Goal: Check status: Check status

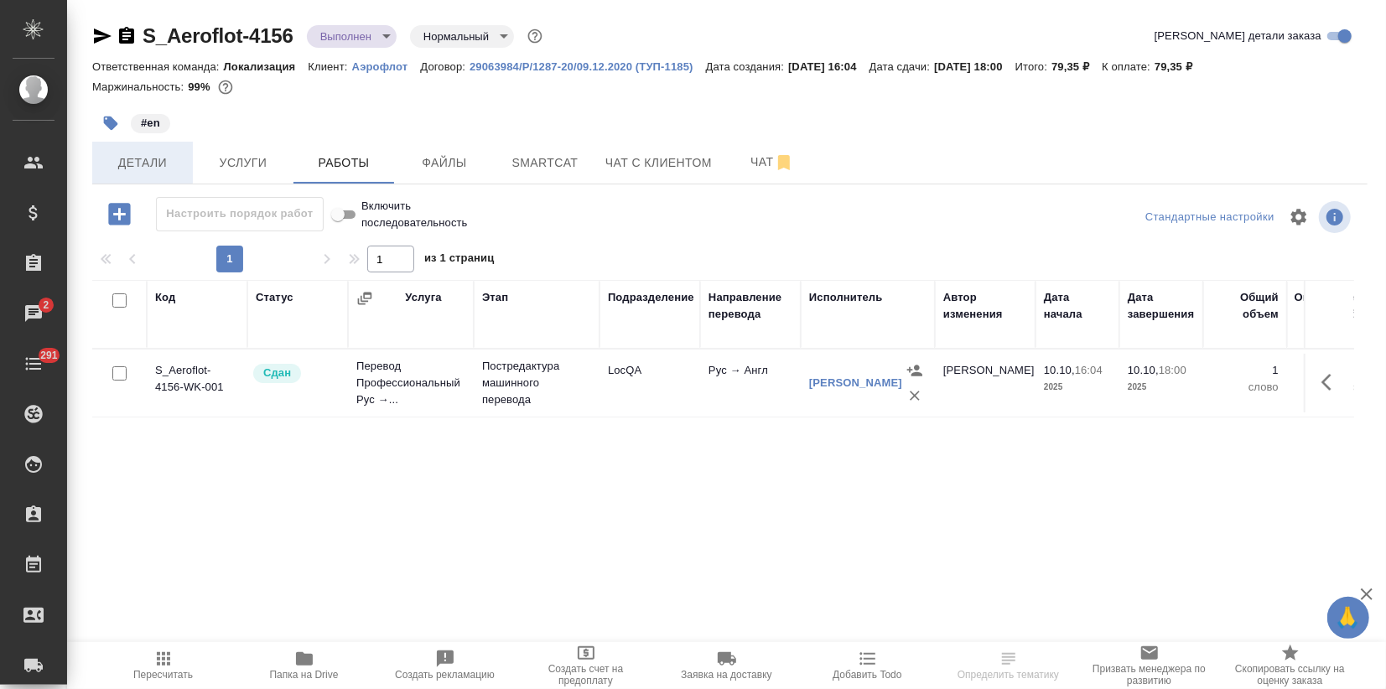
click at [155, 162] on span "Детали" at bounding box center [142, 163] width 80 height 21
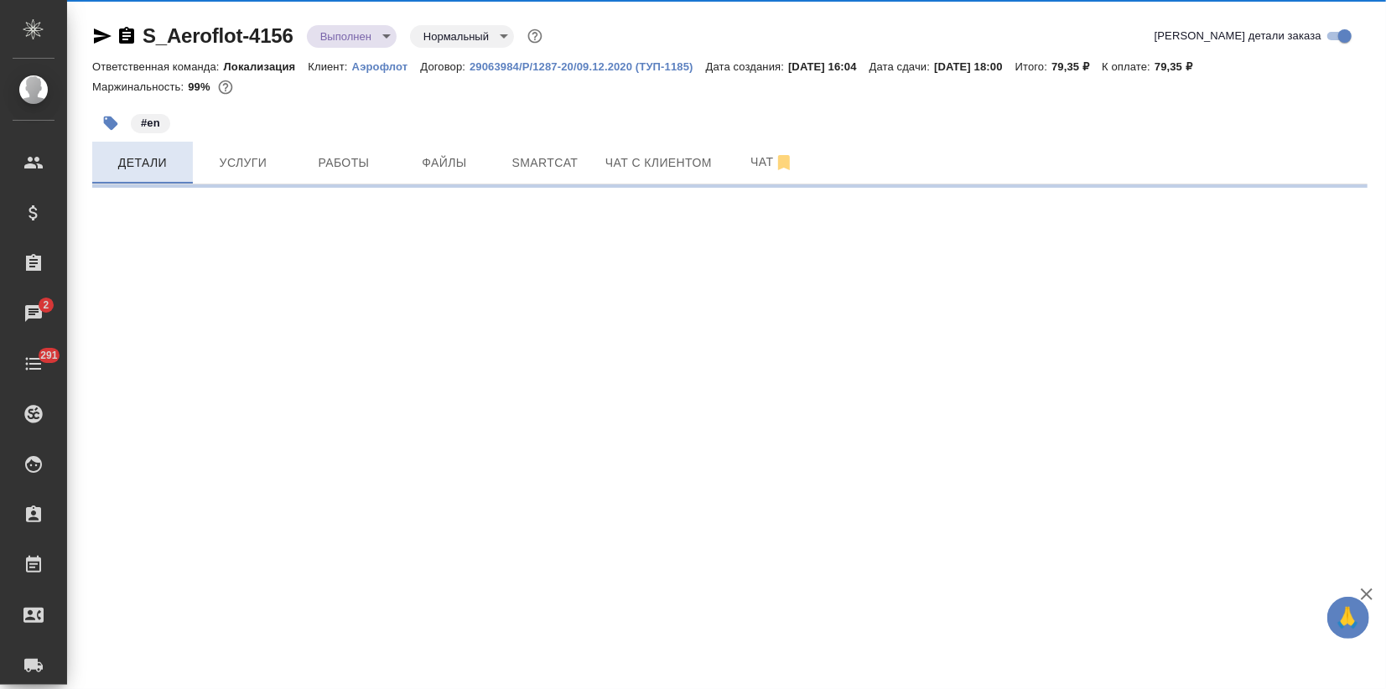
select select "RU"
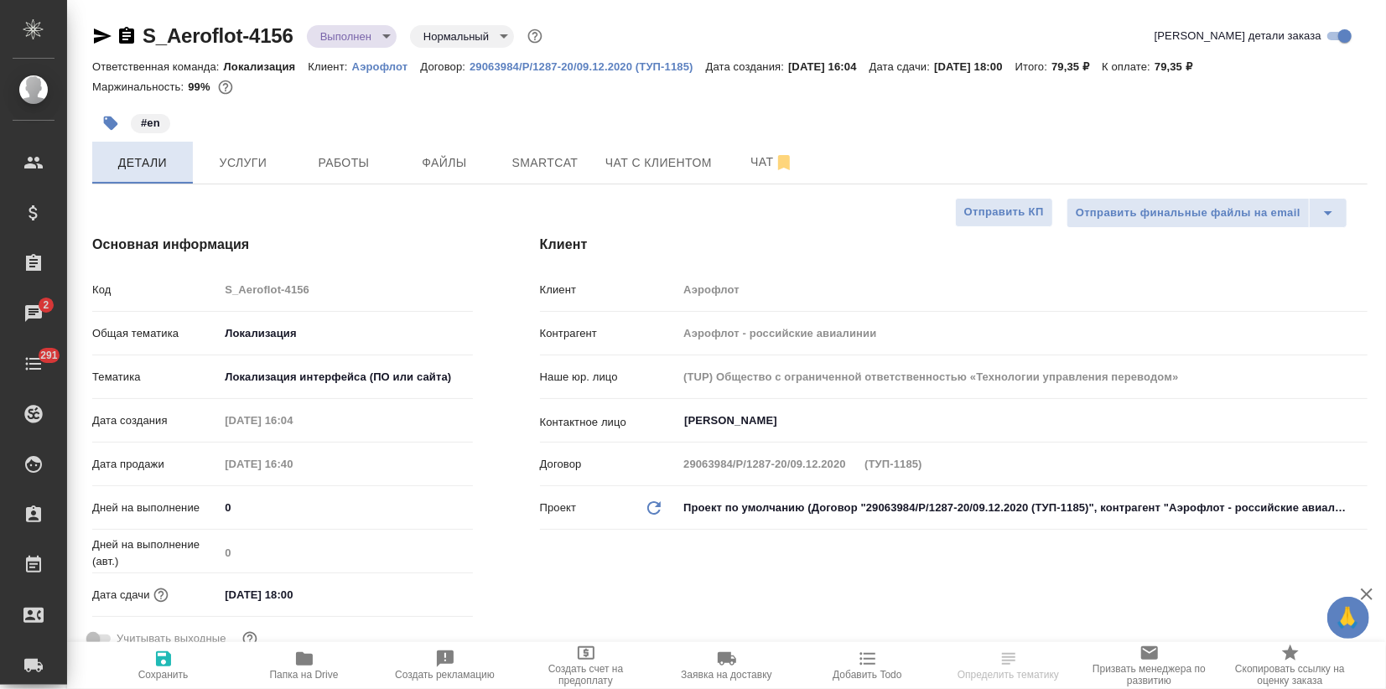
type textarea "x"
select select "RU"
type textarea "x"
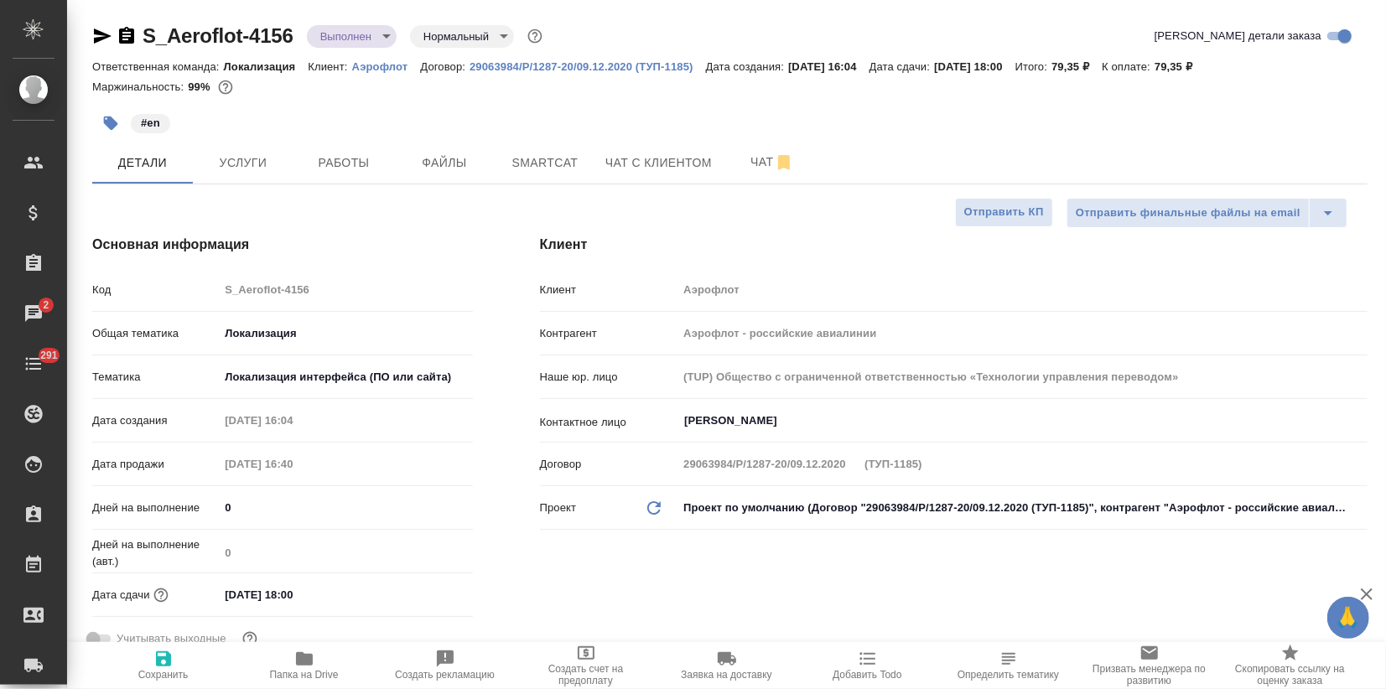
type textarea "x"
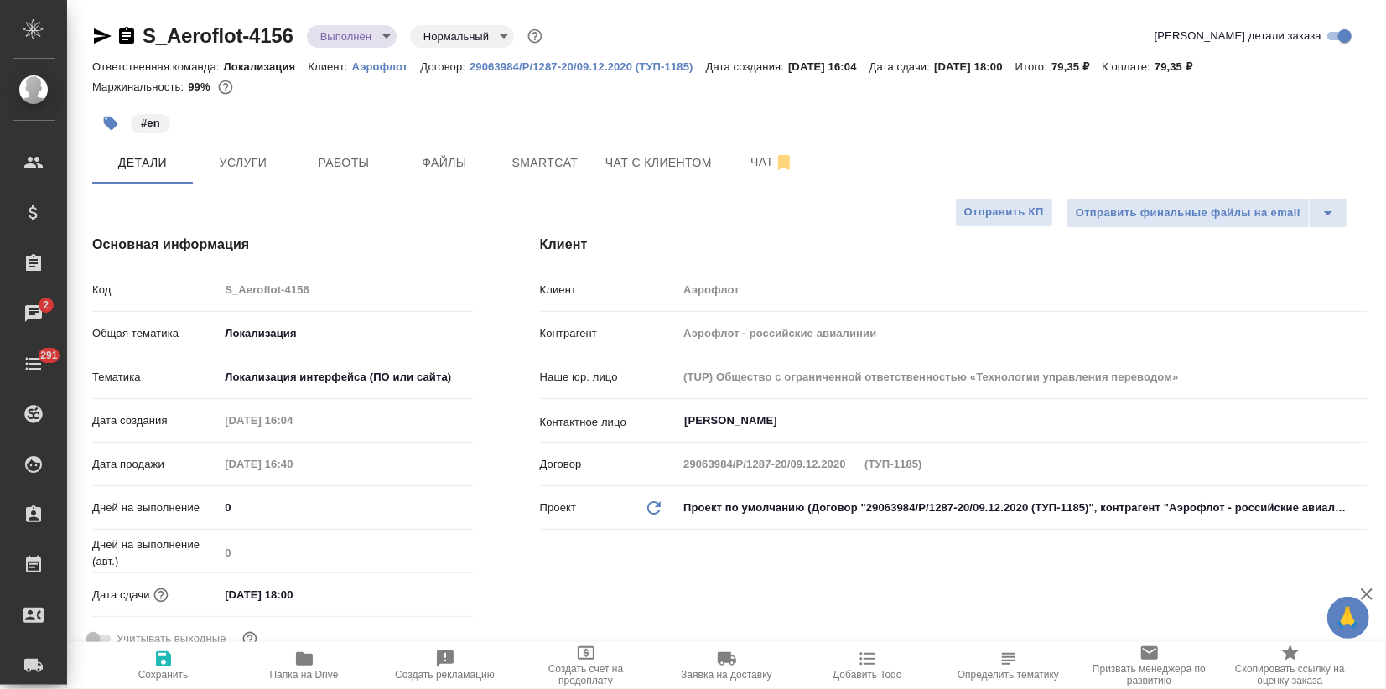
type textarea "x"
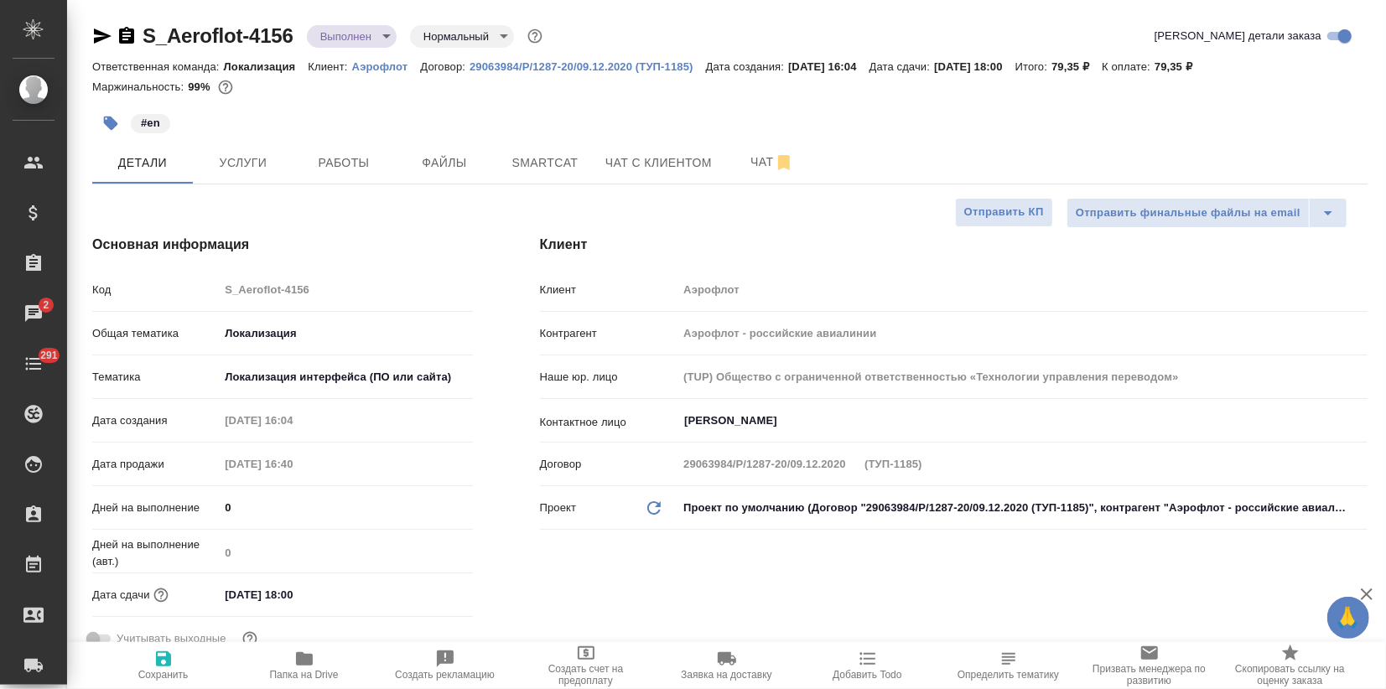
type textarea "x"
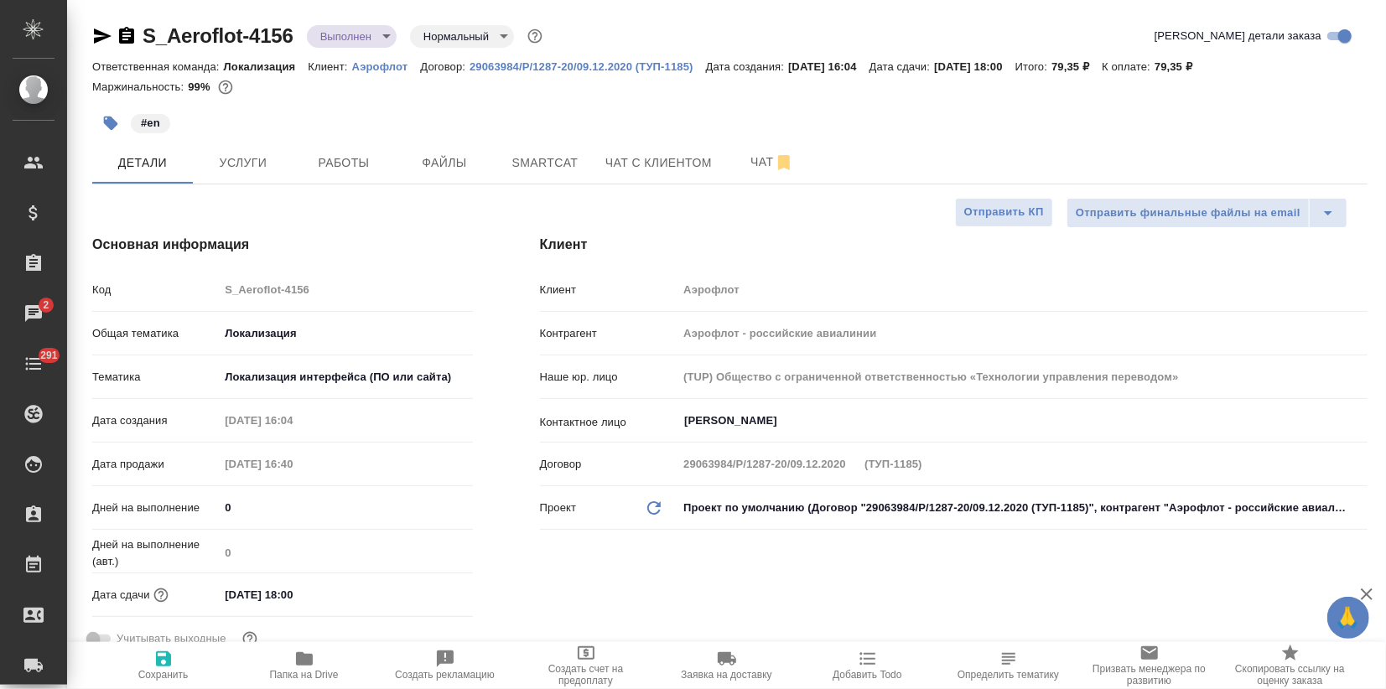
type textarea "x"
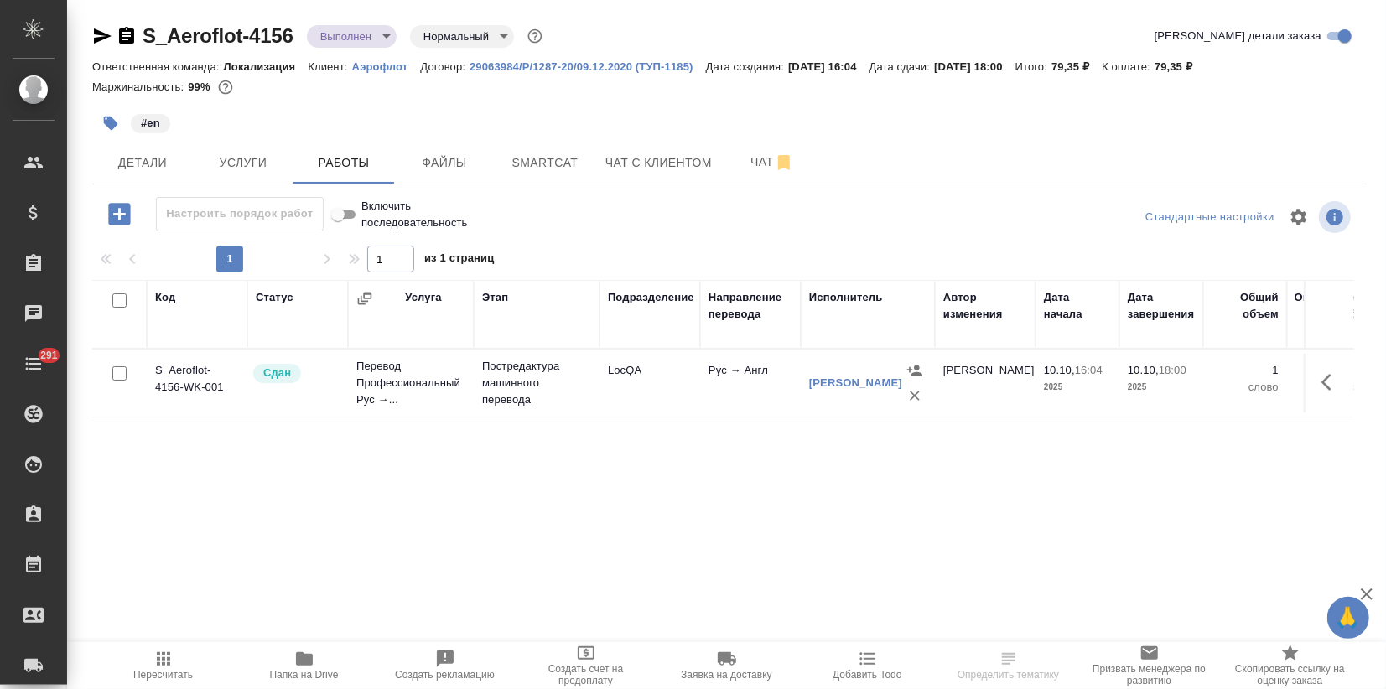
click at [317, 654] on span "Папка на Drive" at bounding box center [304, 665] width 121 height 32
drag, startPoint x: 294, startPoint y: 40, endPoint x: 137, endPoint y: 35, distance: 156.8
click at [137, 35] on div "S_Aeroflot-4156 Выполнен completed Нормальный normal" at bounding box center [318, 36] width 453 height 27
copy link "S_Aeroflot-4156"
click at [237, 170] on span "Услуги" at bounding box center [243, 163] width 80 height 21
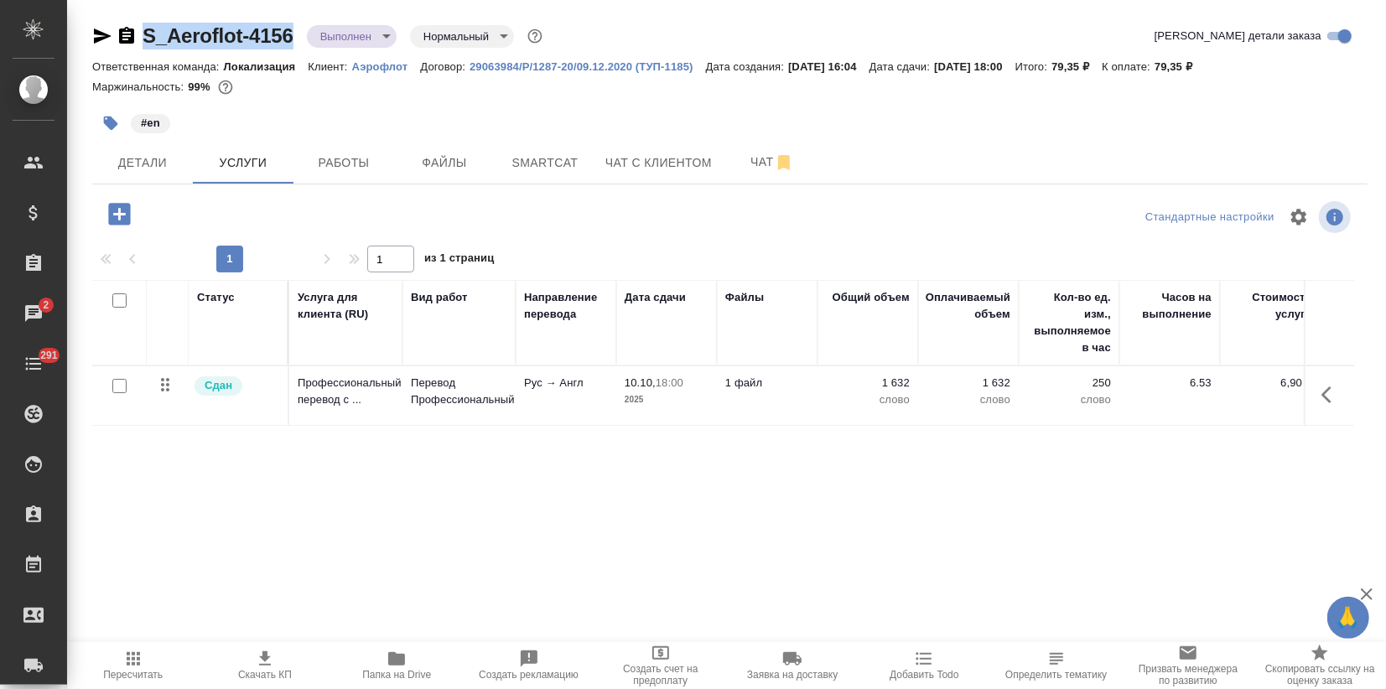
click at [280, 674] on span "Скачать КП" at bounding box center [265, 675] width 54 height 12
